Goal: Transaction & Acquisition: Purchase product/service

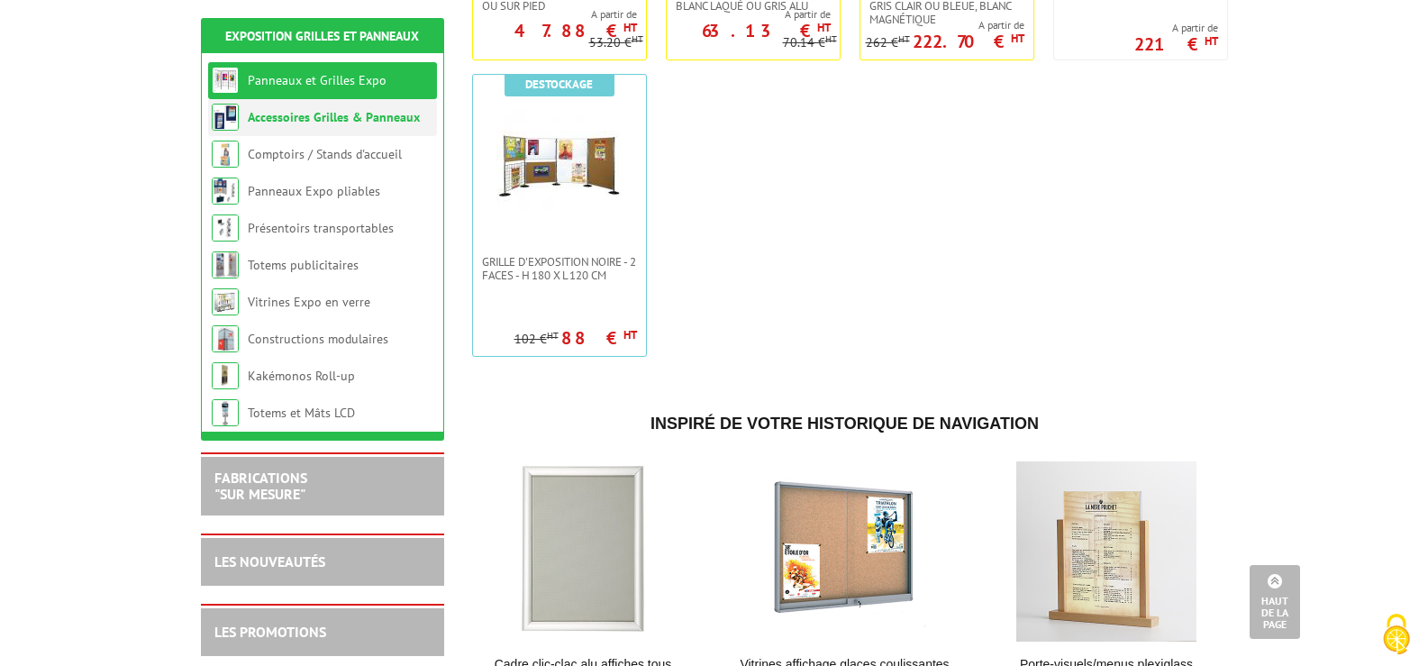
scroll to position [811, 0]
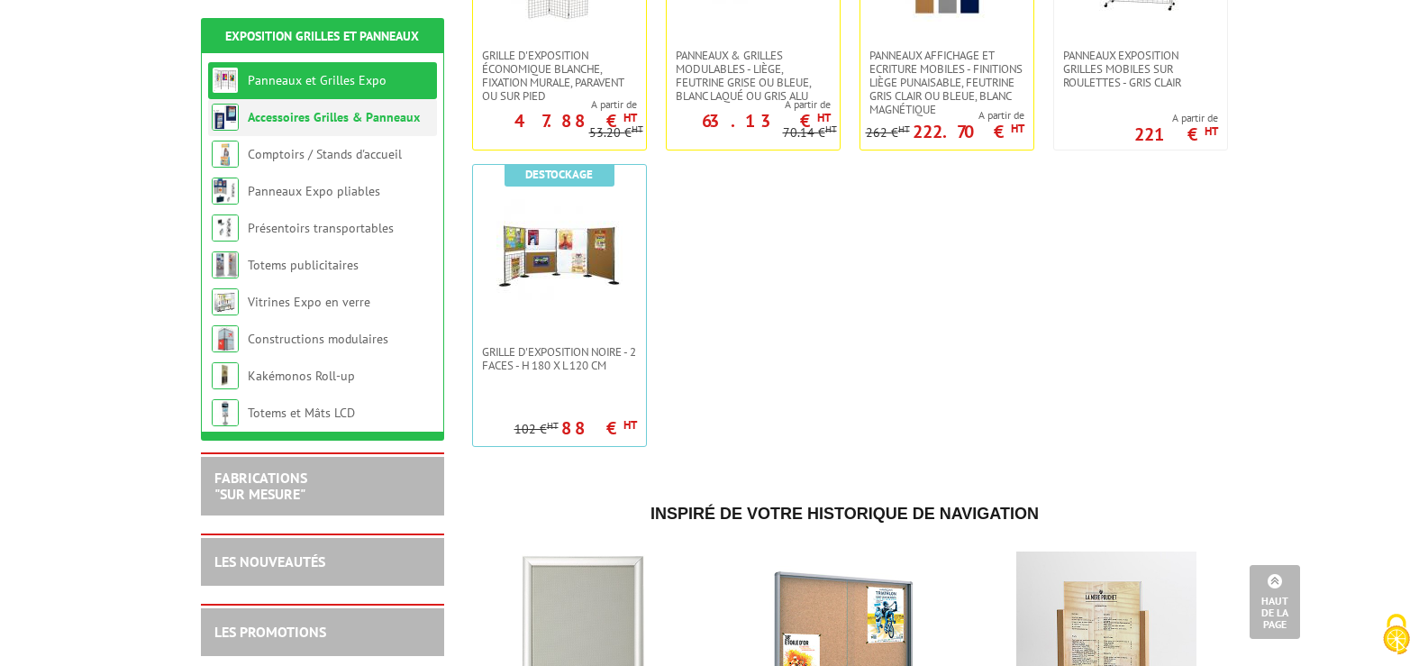
click at [302, 129] on li "Accessoires Grilles & Panneaux" at bounding box center [322, 117] width 229 height 37
click at [276, 113] on link "Accessoires Grilles & Panneaux" at bounding box center [334, 117] width 172 height 16
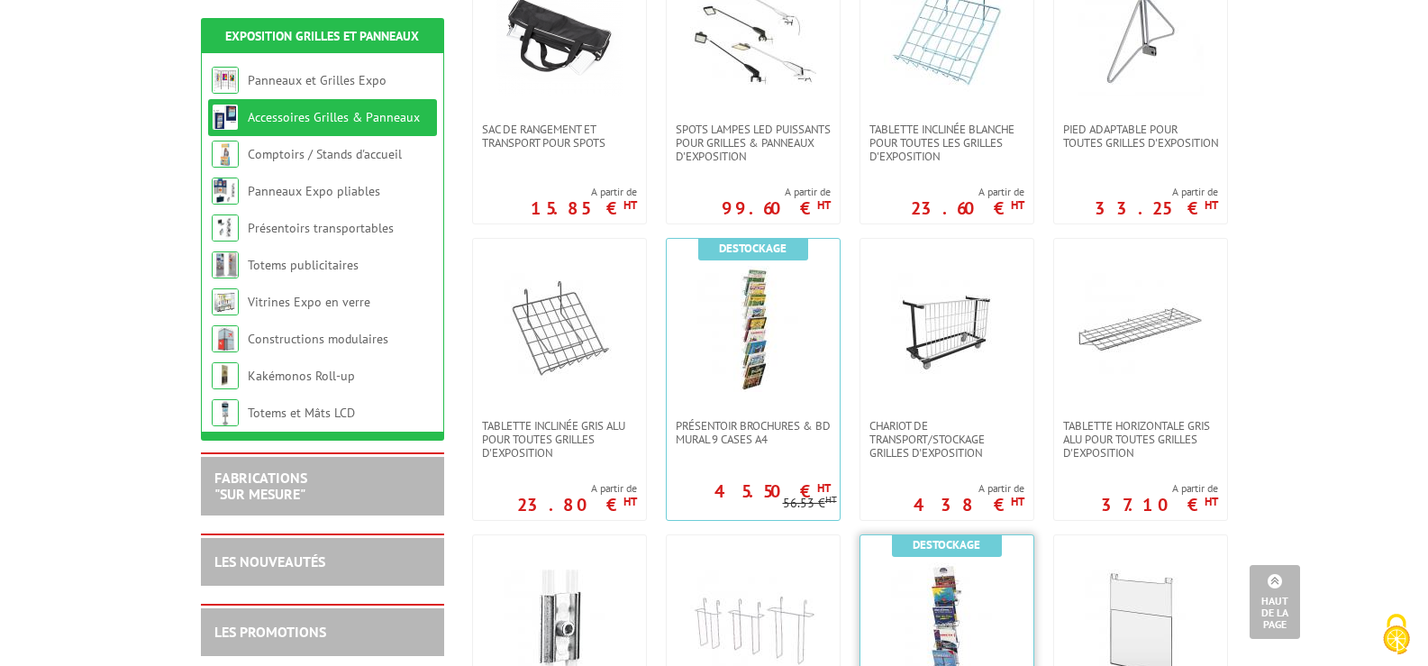
scroll to position [721, 0]
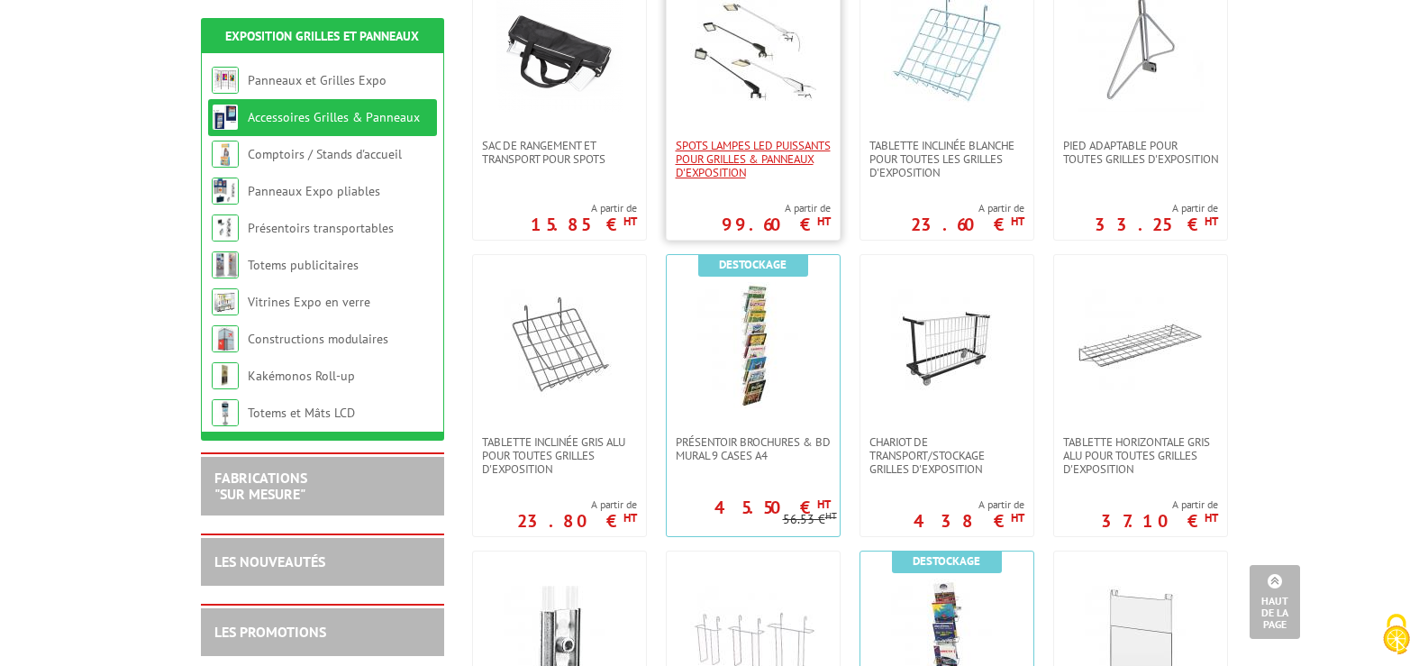
click at [725, 164] on span "SPOTS LAMPES LED PUISSANTS POUR GRILLES & PANNEAUX d'exposition" at bounding box center [753, 159] width 155 height 41
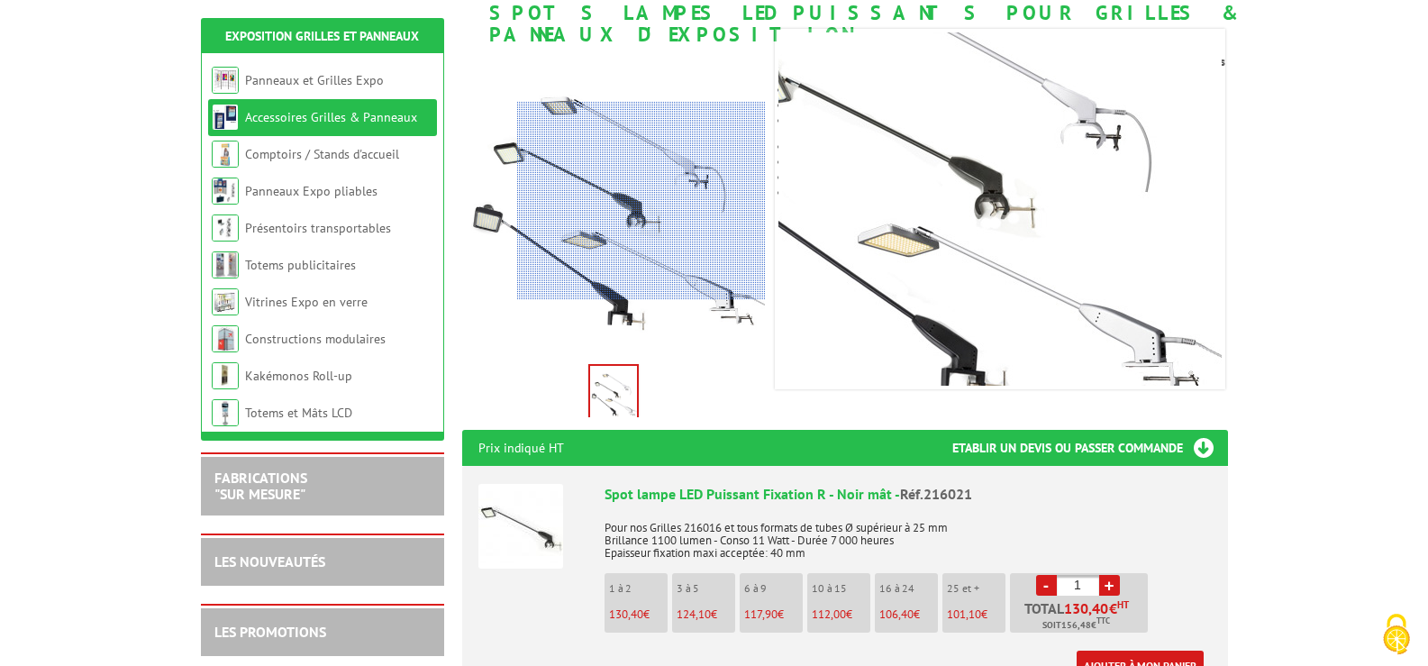
scroll to position [360, 0]
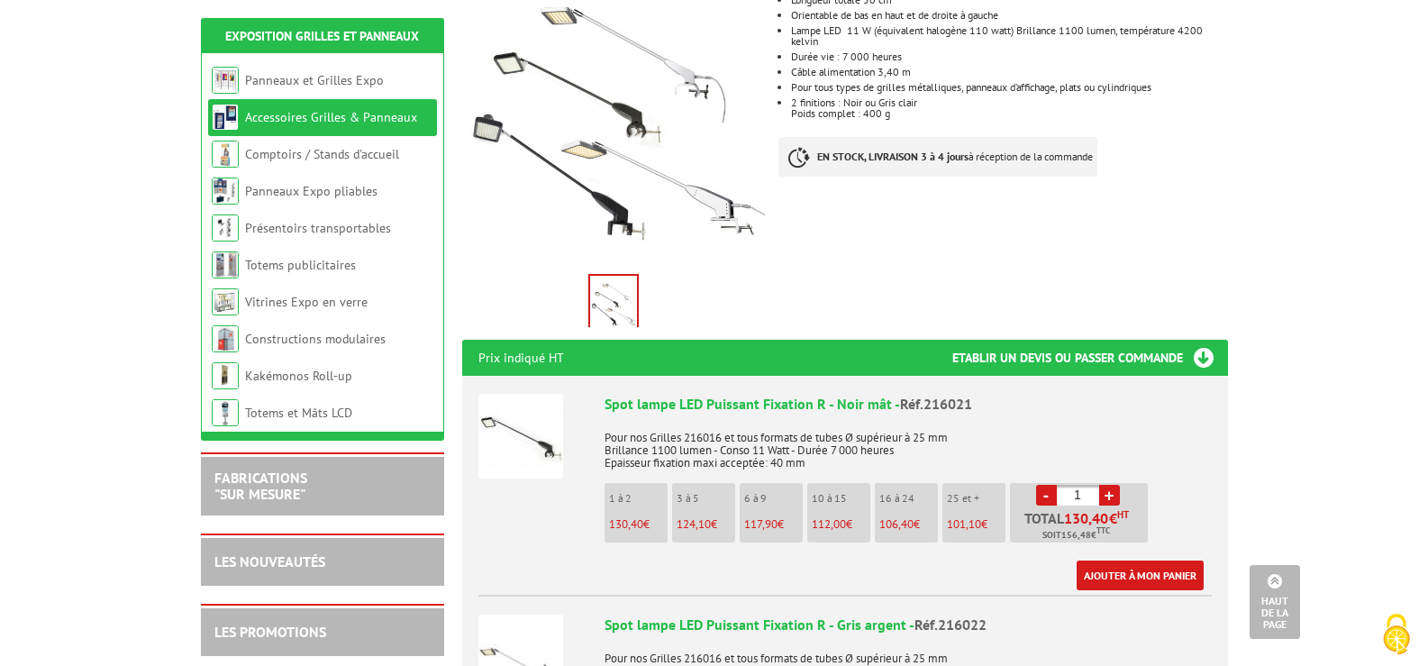
click at [1093, 485] on input "1" at bounding box center [1078, 495] width 42 height 21
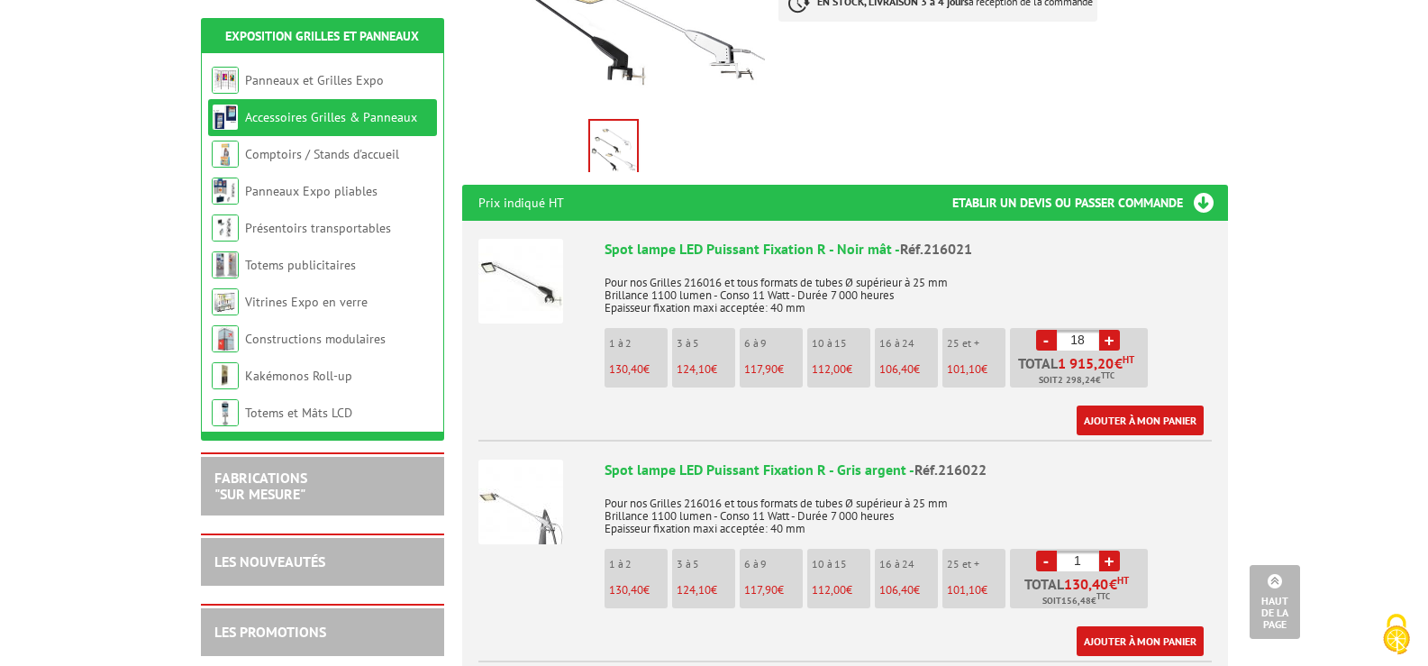
scroll to position [540, 0]
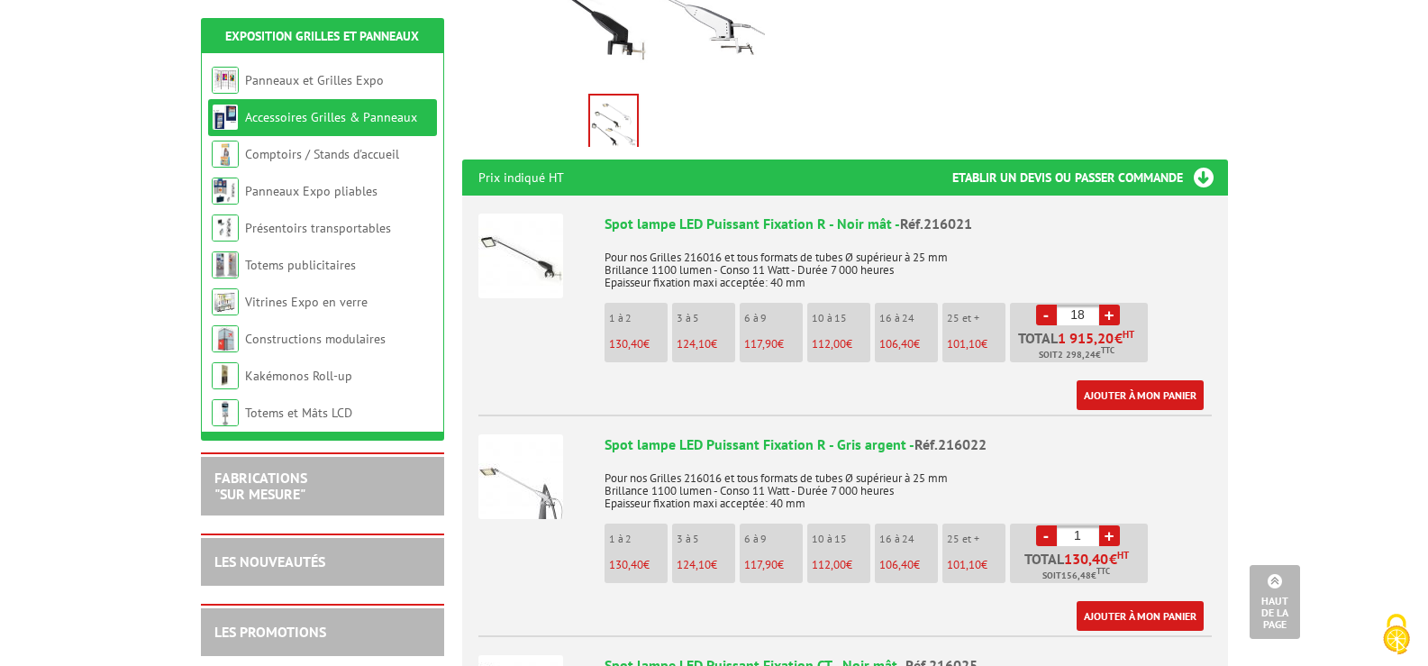
type input "1"
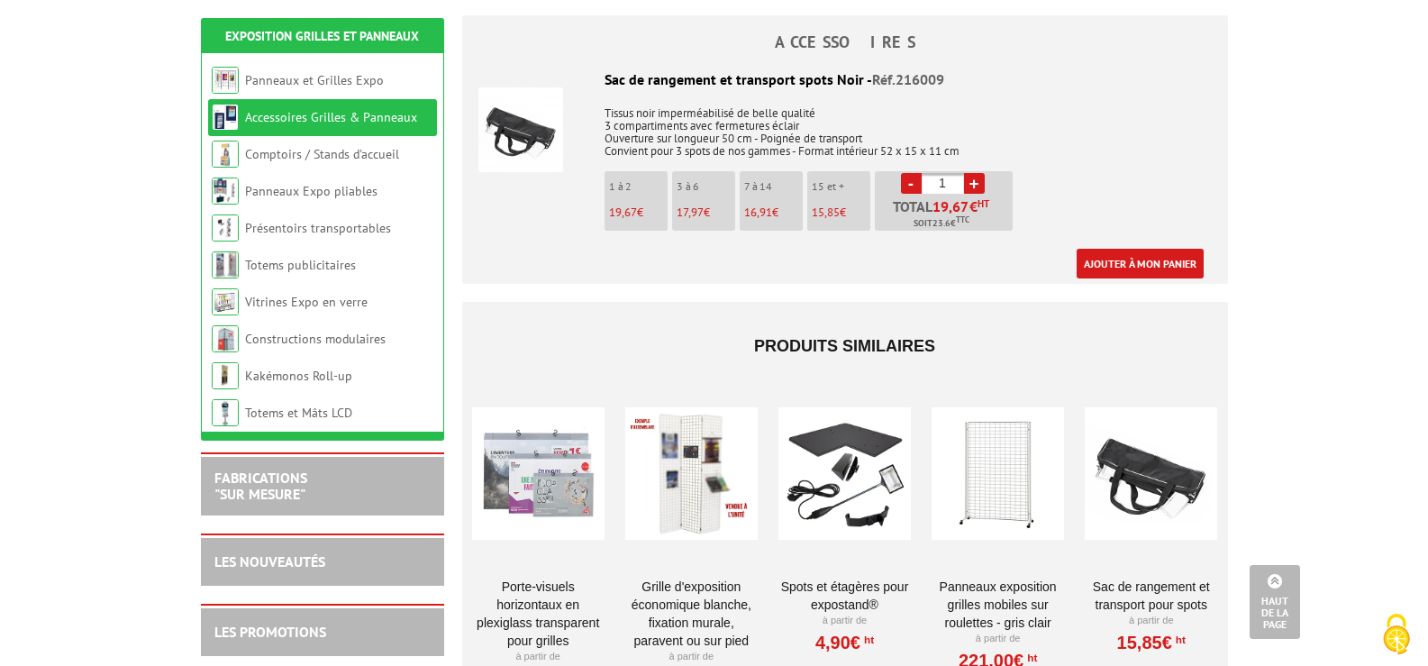
scroll to position [1621, 0]
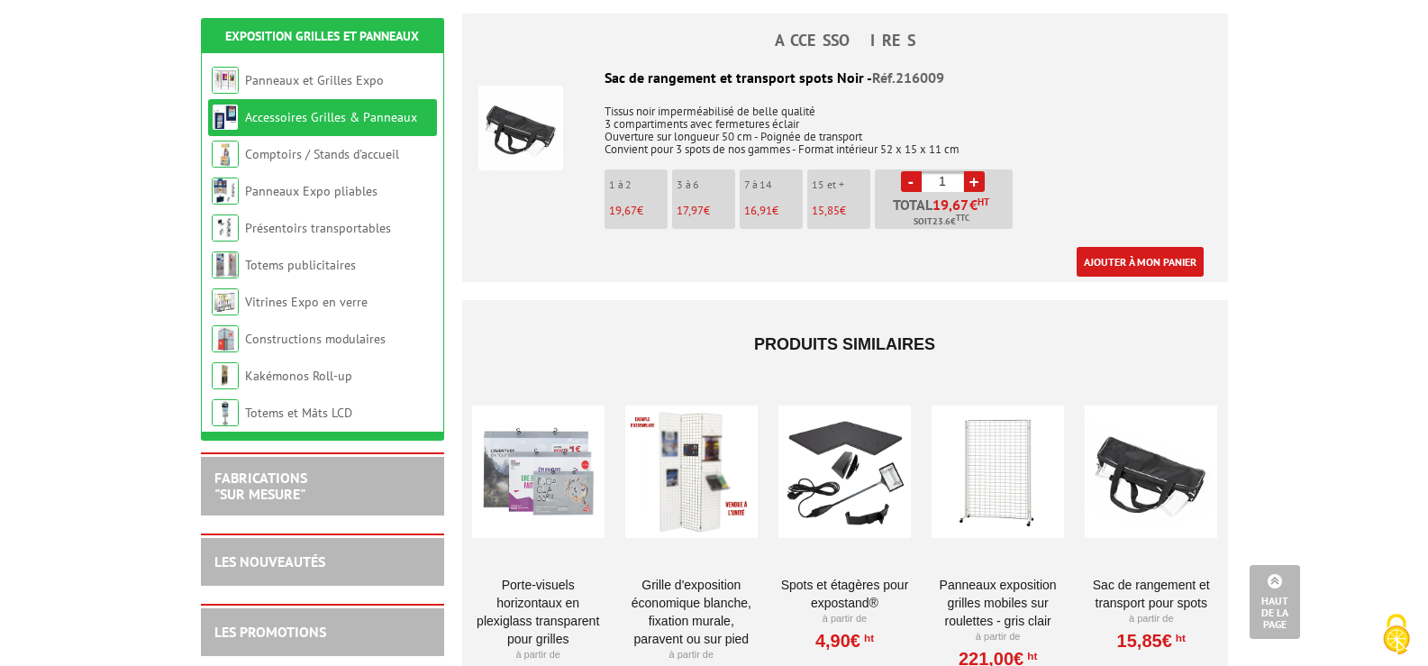
click at [853, 576] on link "Spots et Étagères pour ExpoStand®" at bounding box center [844, 594] width 132 height 36
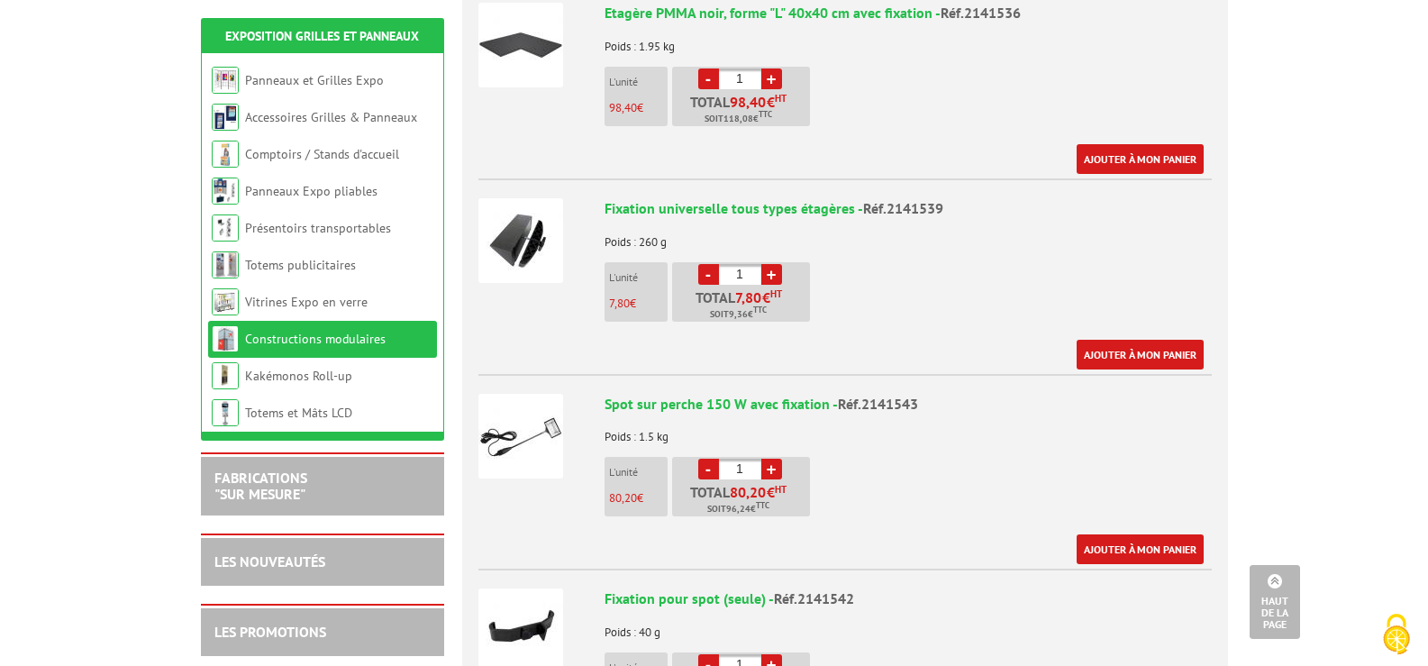
scroll to position [811, 0]
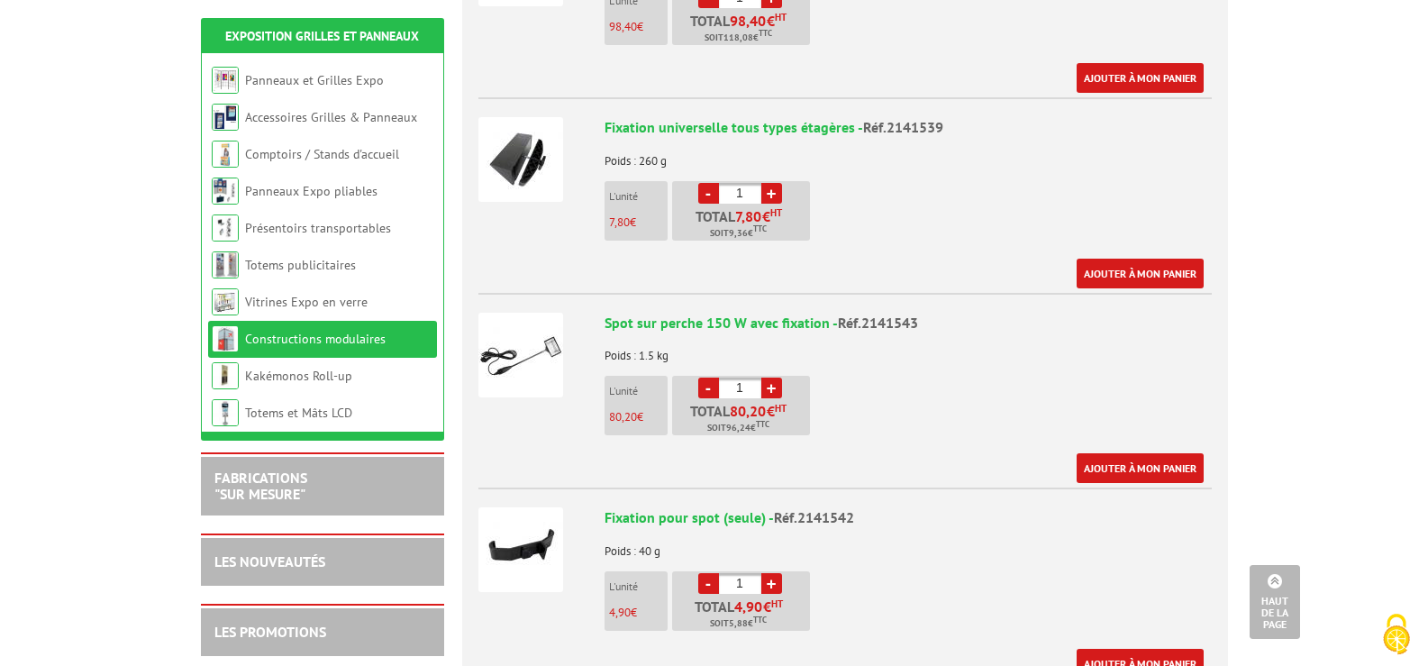
click at [757, 386] on input "1" at bounding box center [740, 387] width 42 height 21
type input "1"
click at [777, 391] on link "+" at bounding box center [771, 387] width 21 height 21
click at [765, 390] on link "+" at bounding box center [771, 387] width 21 height 21
click at [774, 386] on link "+" at bounding box center [771, 387] width 21 height 21
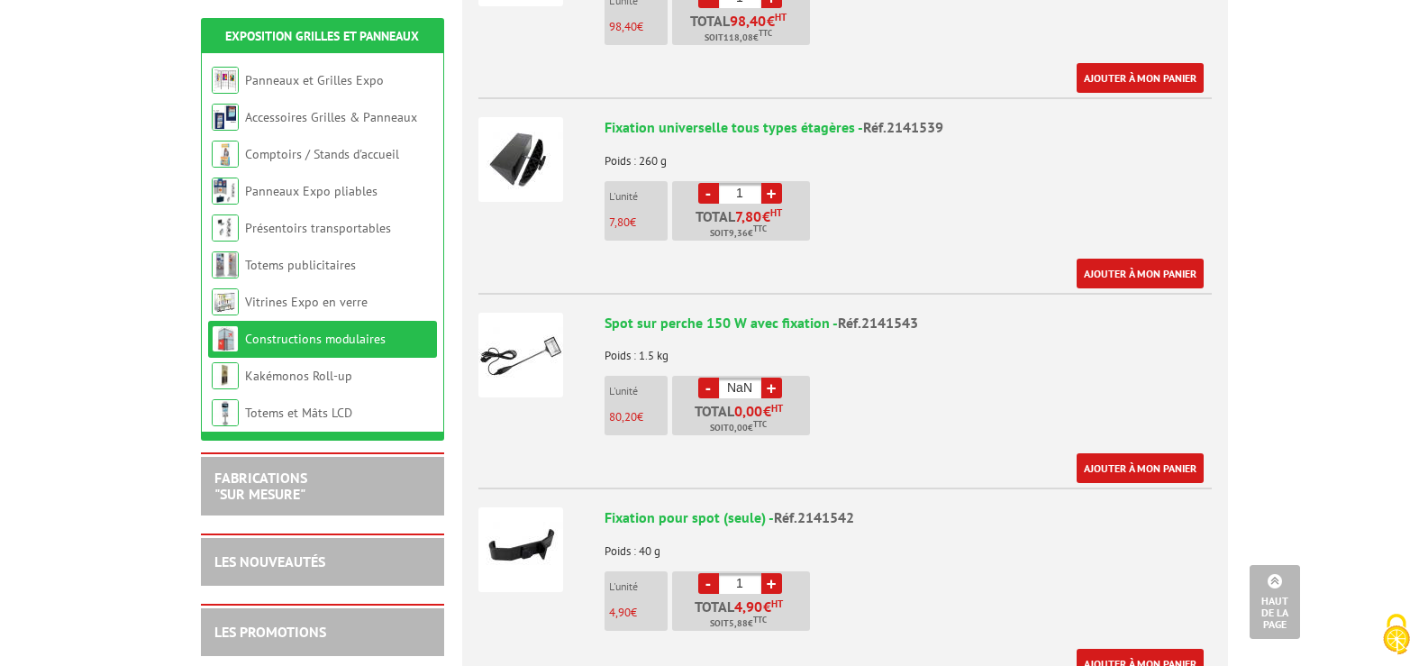
click at [771, 383] on link "+" at bounding box center [771, 387] width 21 height 21
drag, startPoint x: 753, startPoint y: 389, endPoint x: 676, endPoint y: 395, distance: 77.7
click at [676, 395] on li "- NaN + Total 0,00 € HT Soit 0,00 € TTC" at bounding box center [741, 405] width 138 height 59
type input "1"
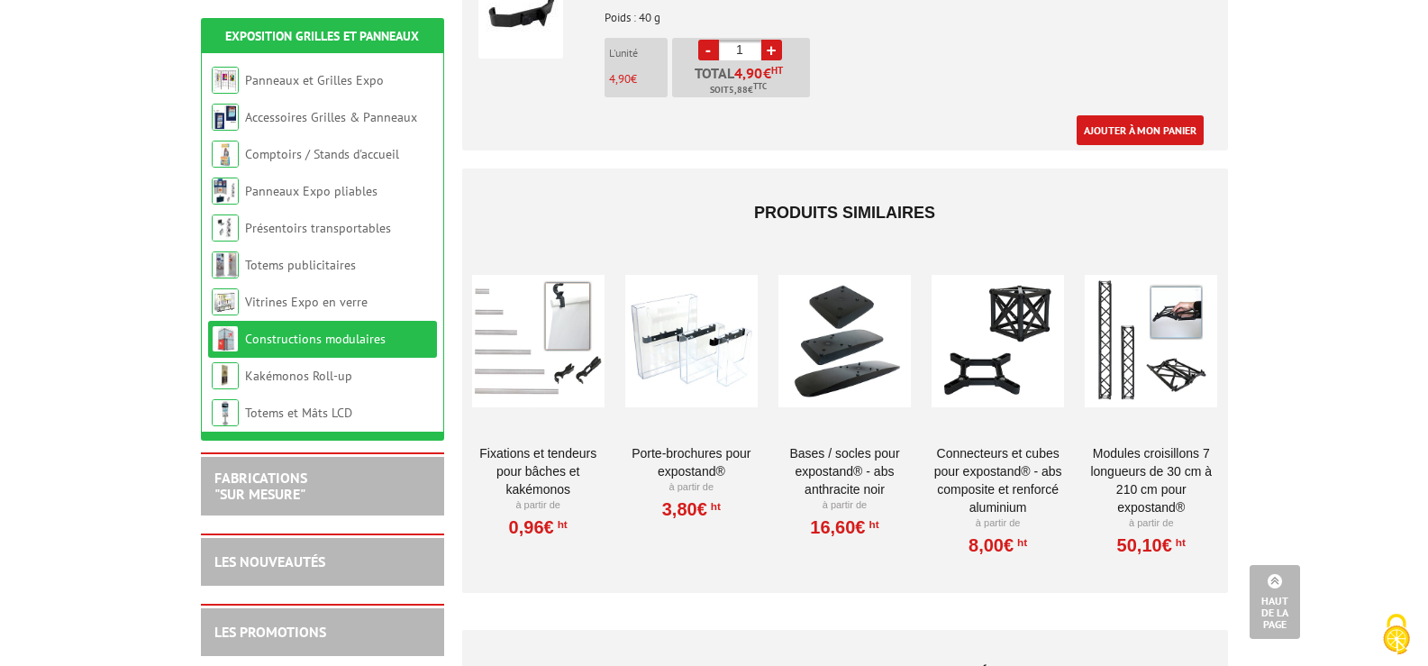
scroll to position [1351, 0]
